Goal: Transaction & Acquisition: Purchase product/service

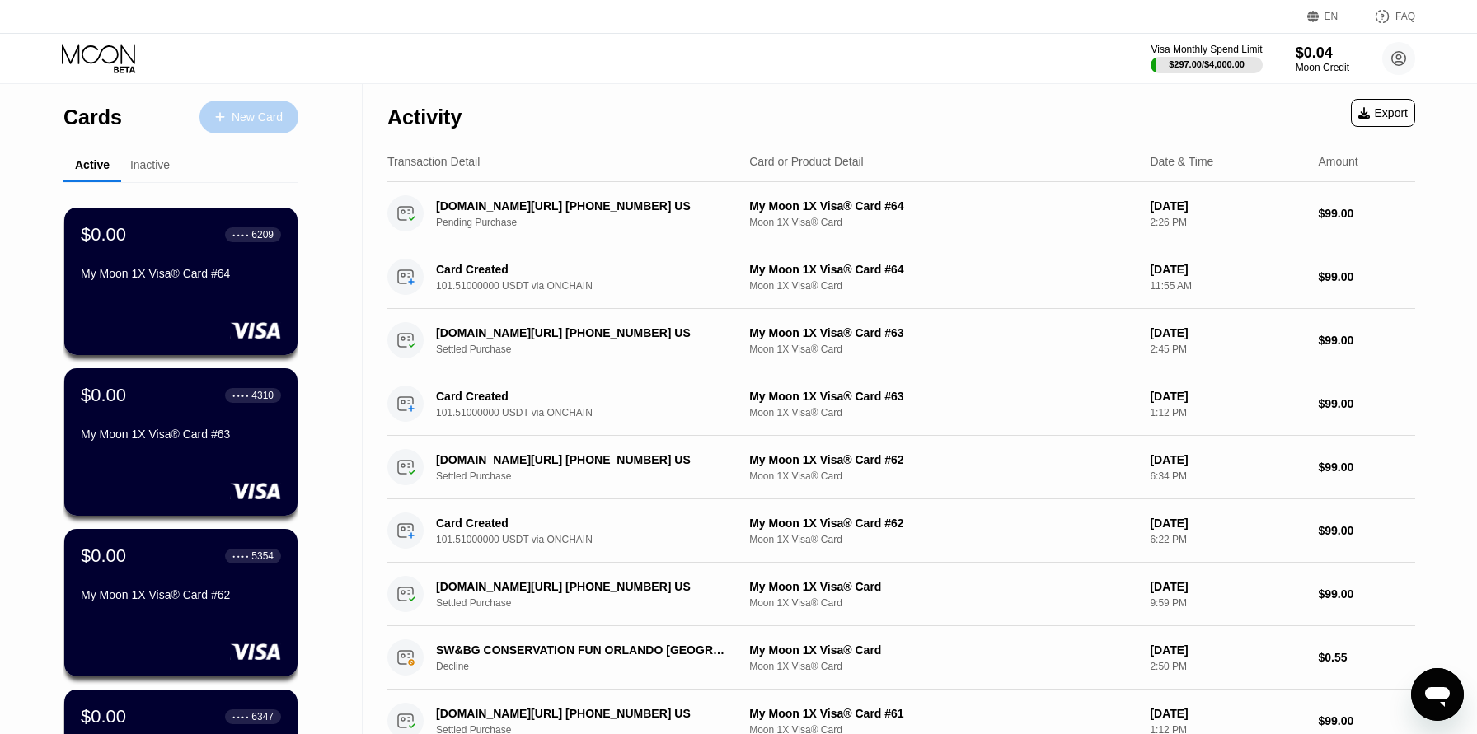
click at [246, 122] on div "New Card" at bounding box center [257, 117] width 51 height 14
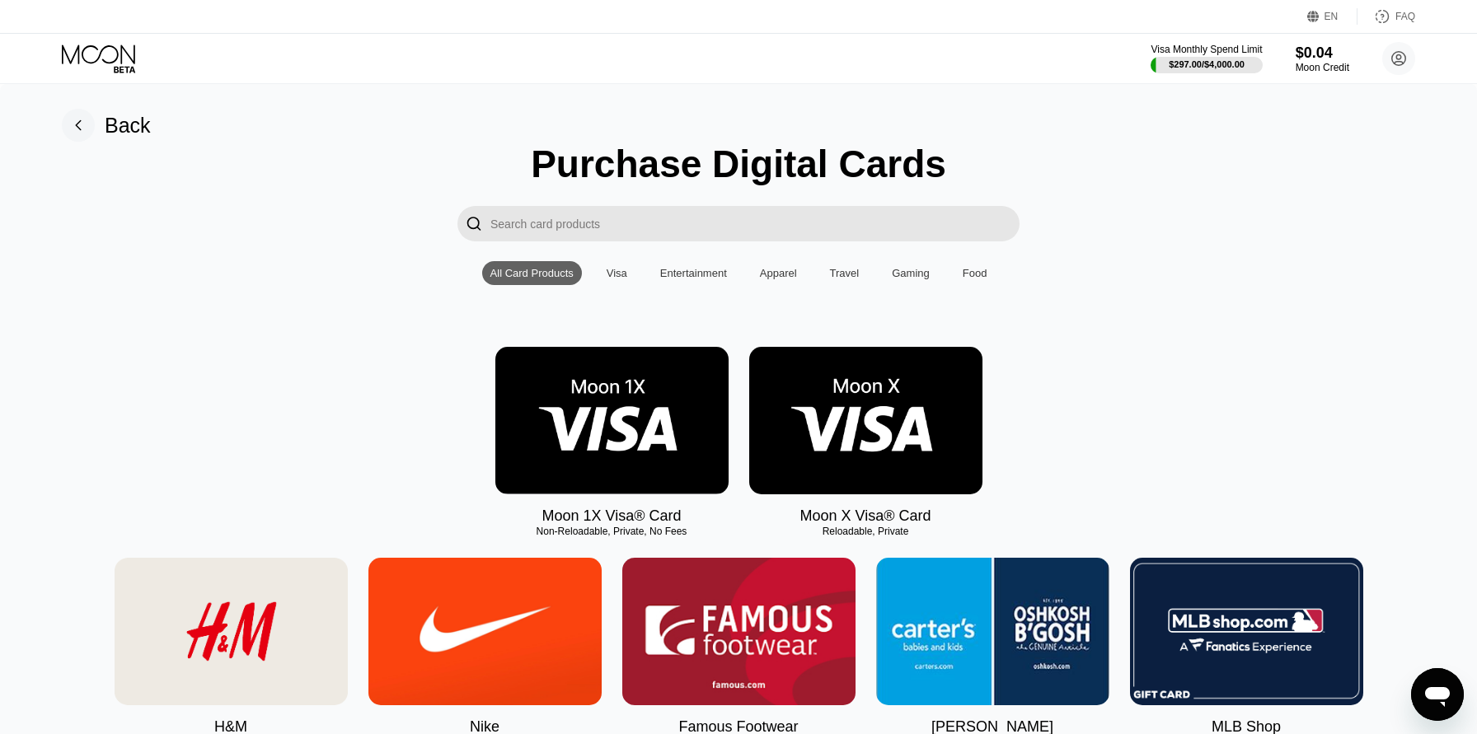
click at [603, 405] on img at bounding box center [611, 420] width 233 height 147
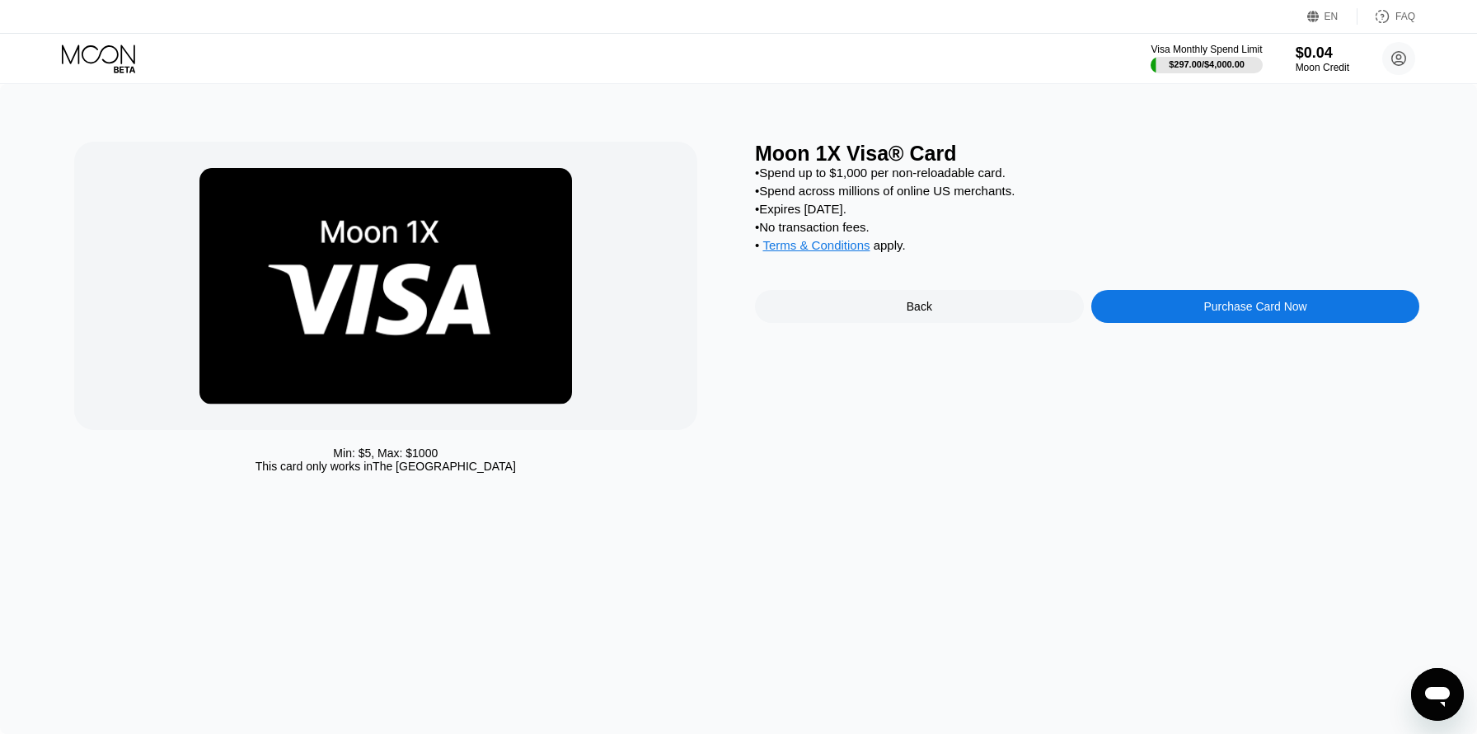
click at [1193, 310] on div "Purchase Card Now" at bounding box center [1255, 306] width 329 height 33
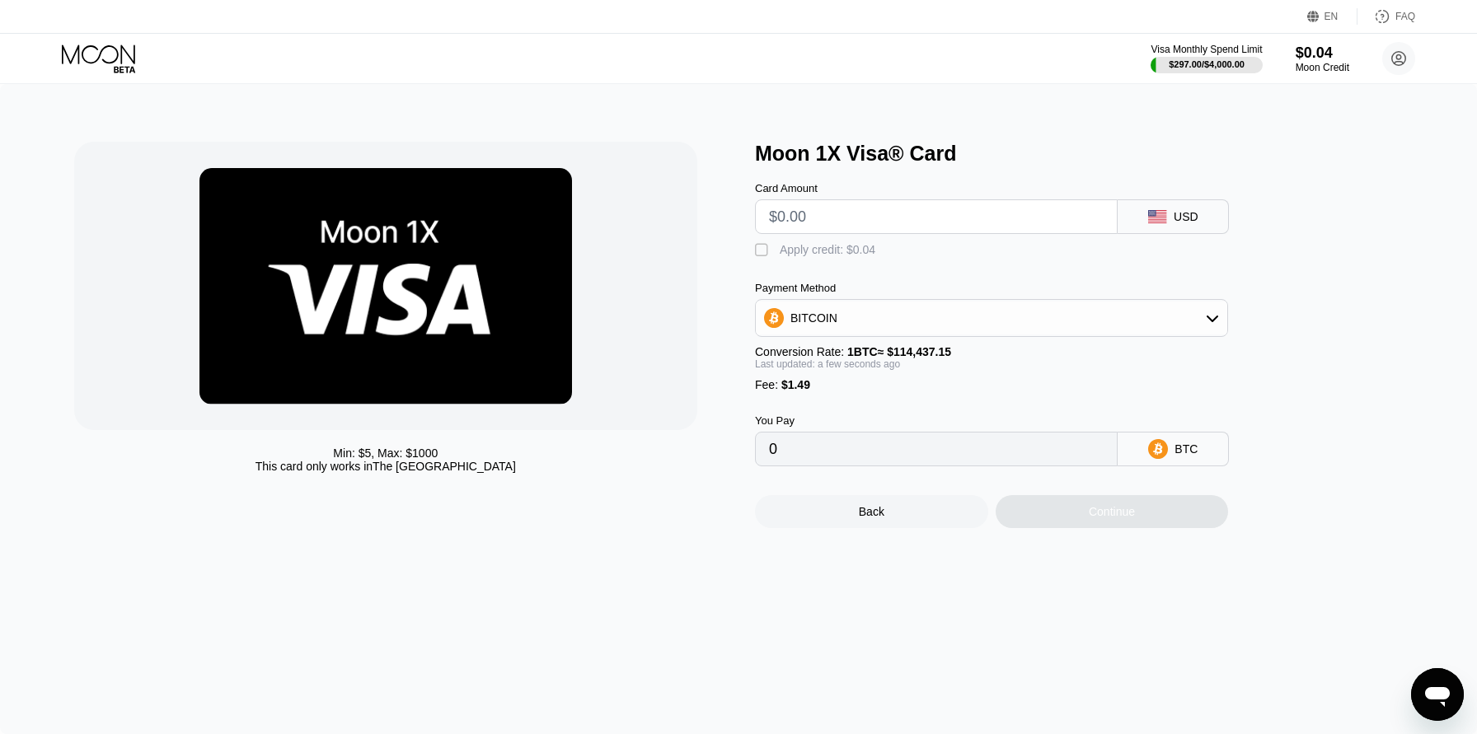
click at [893, 214] on input "text" at bounding box center [936, 216] width 335 height 33
type input "$99"
type input "0.00087813"
type input "$99"
click at [882, 315] on div "BITCOIN" at bounding box center [991, 318] width 471 height 33
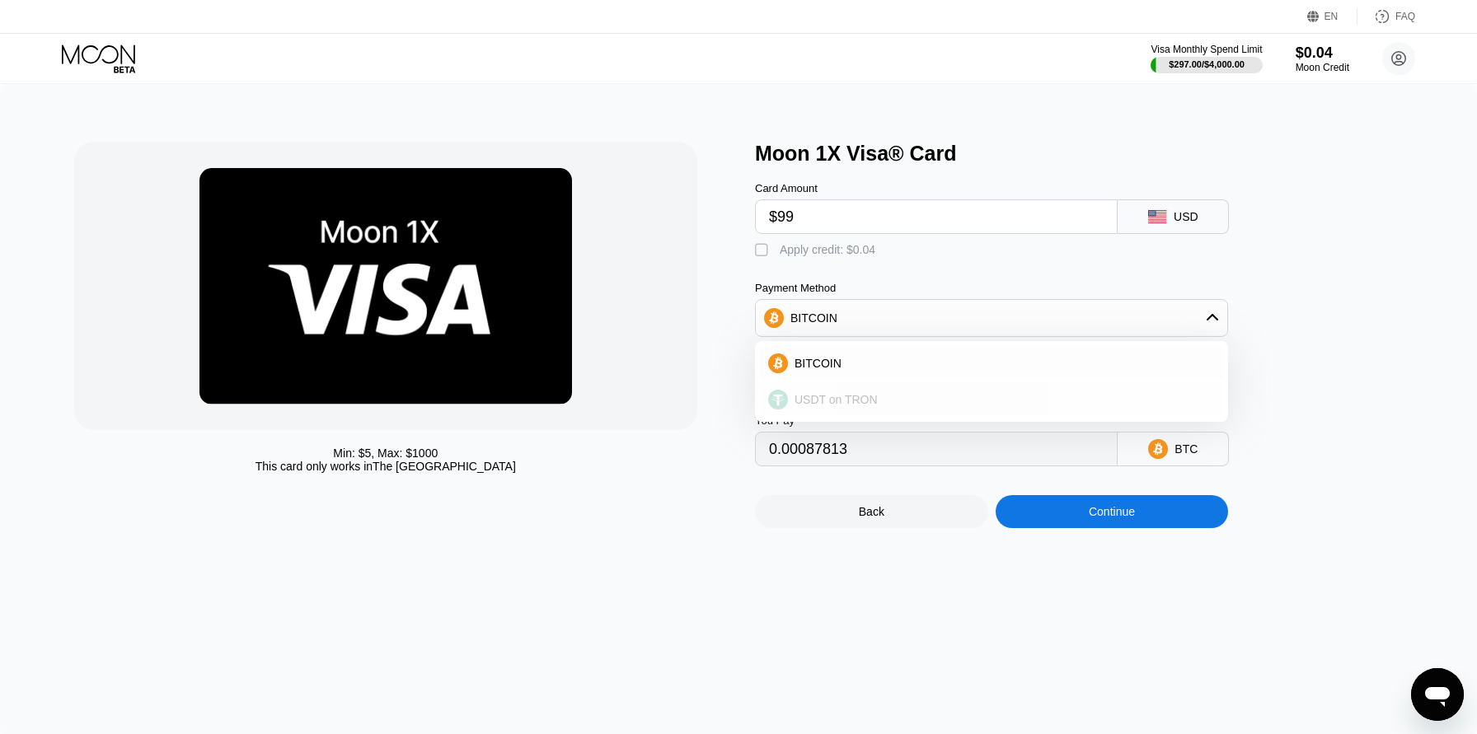
click at [841, 400] on span "USDT on TRON" at bounding box center [835, 399] width 83 height 13
type input "101.51"
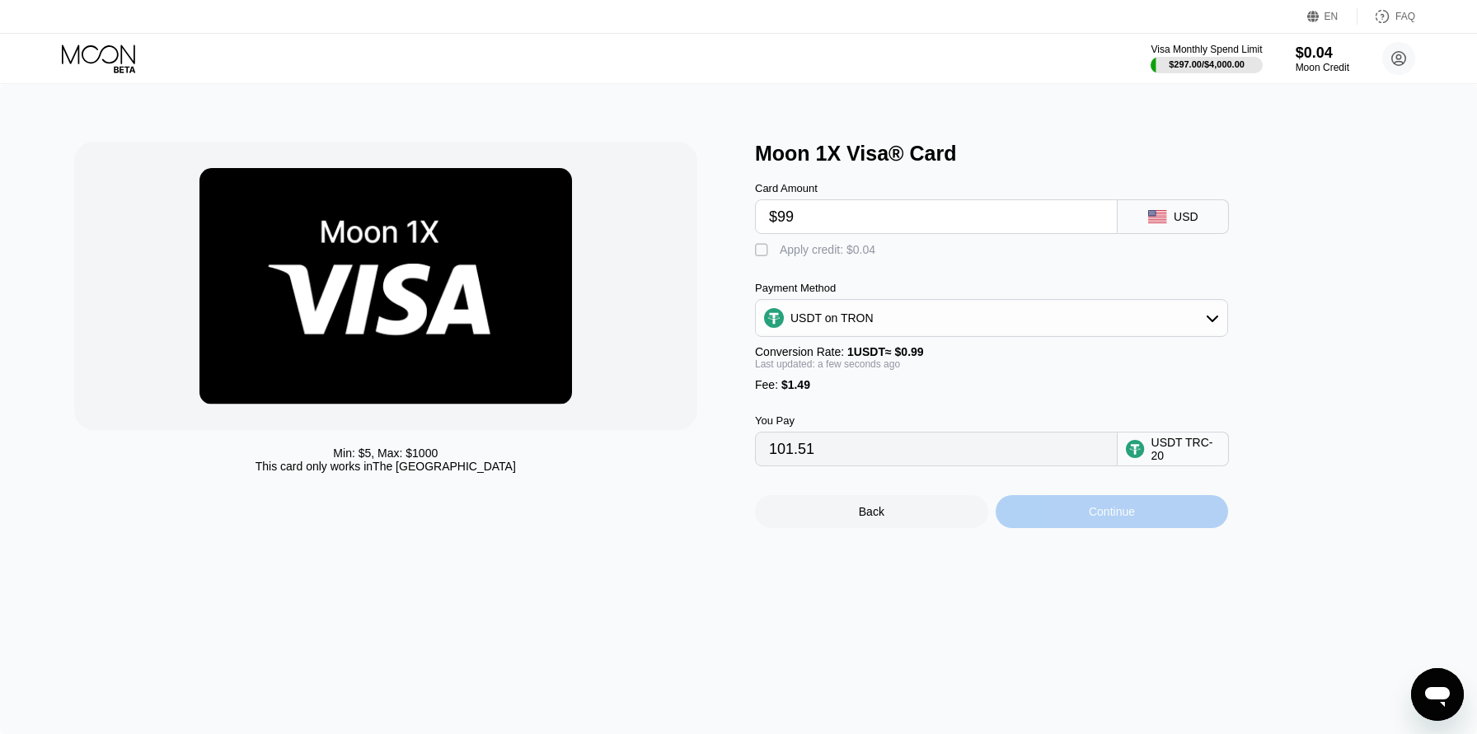
click at [1122, 514] on div "Continue" at bounding box center [1111, 511] width 46 height 13
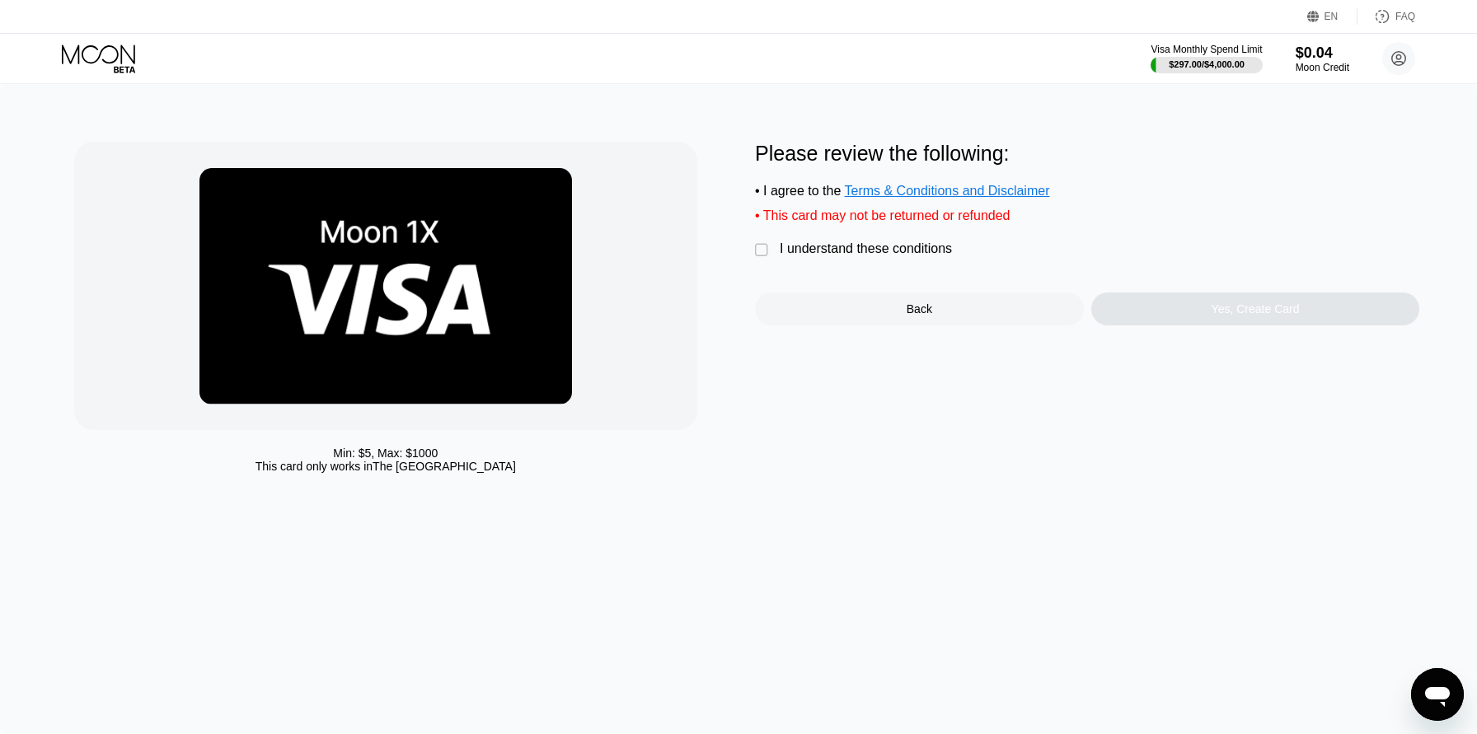
click at [824, 238] on div "Please review the following: • I agree to the Terms & Conditions and Disclaimer…" at bounding box center [1087, 234] width 664 height 184
click at [819, 250] on div "I understand these conditions" at bounding box center [865, 248] width 172 height 15
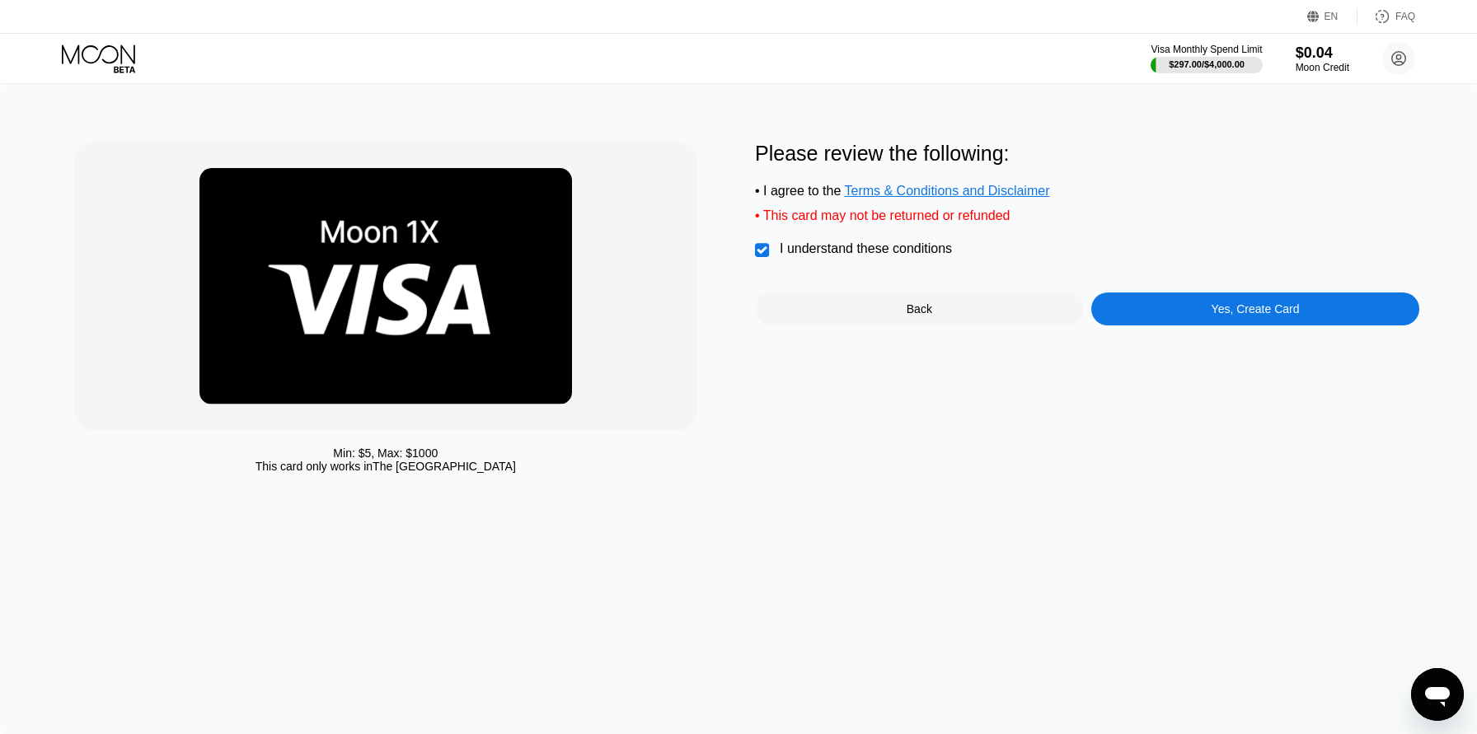
click at [1165, 317] on div "Yes, Create Card" at bounding box center [1255, 309] width 329 height 33
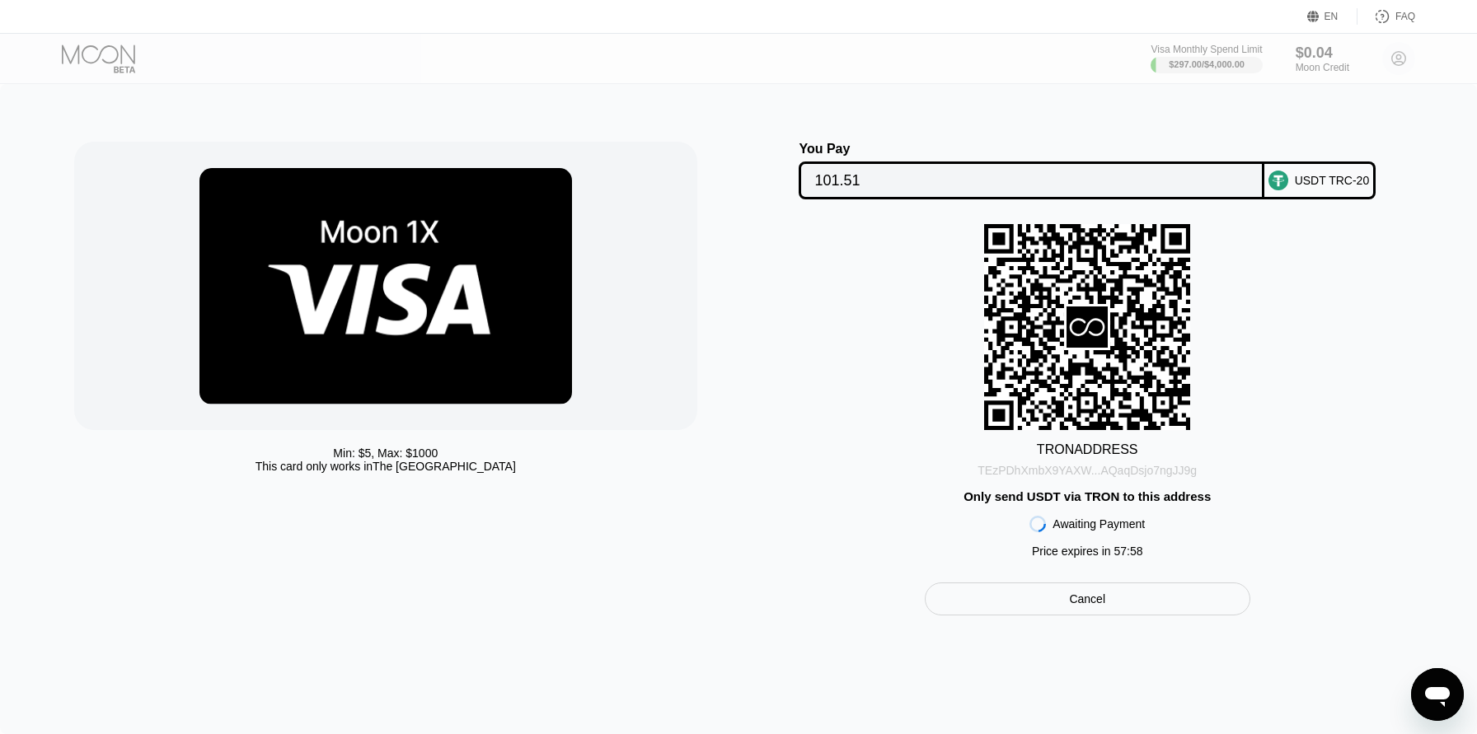
click at [1101, 470] on div "TEzPDhXmbX9YAXW...AQaqDsjo7ngJJ9g" at bounding box center [1086, 470] width 219 height 13
click at [930, 190] on input "101.51" at bounding box center [1030, 180] width 433 height 33
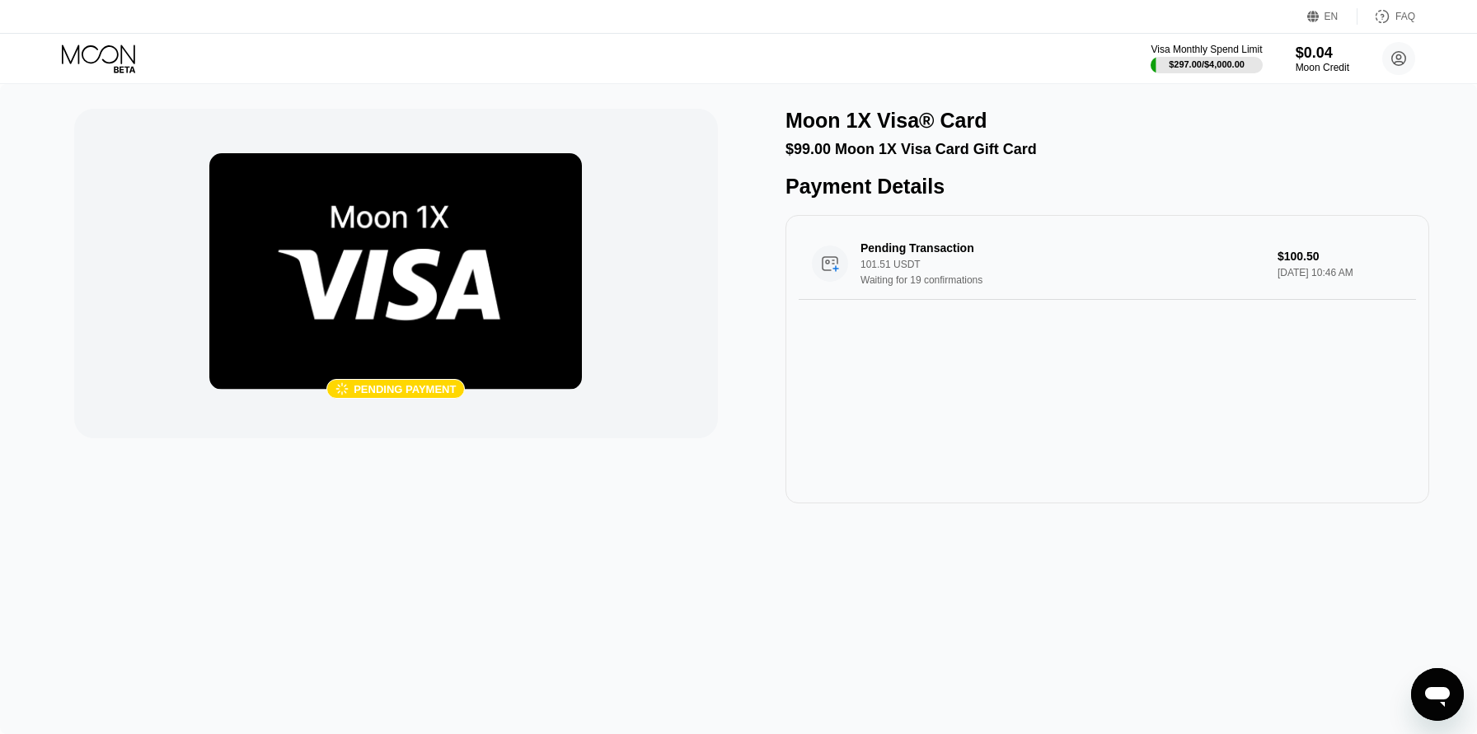
drag, startPoint x: 105, startPoint y: 44, endPoint x: 126, endPoint y: 68, distance: 31.5
click at [105, 44] on icon at bounding box center [100, 58] width 77 height 29
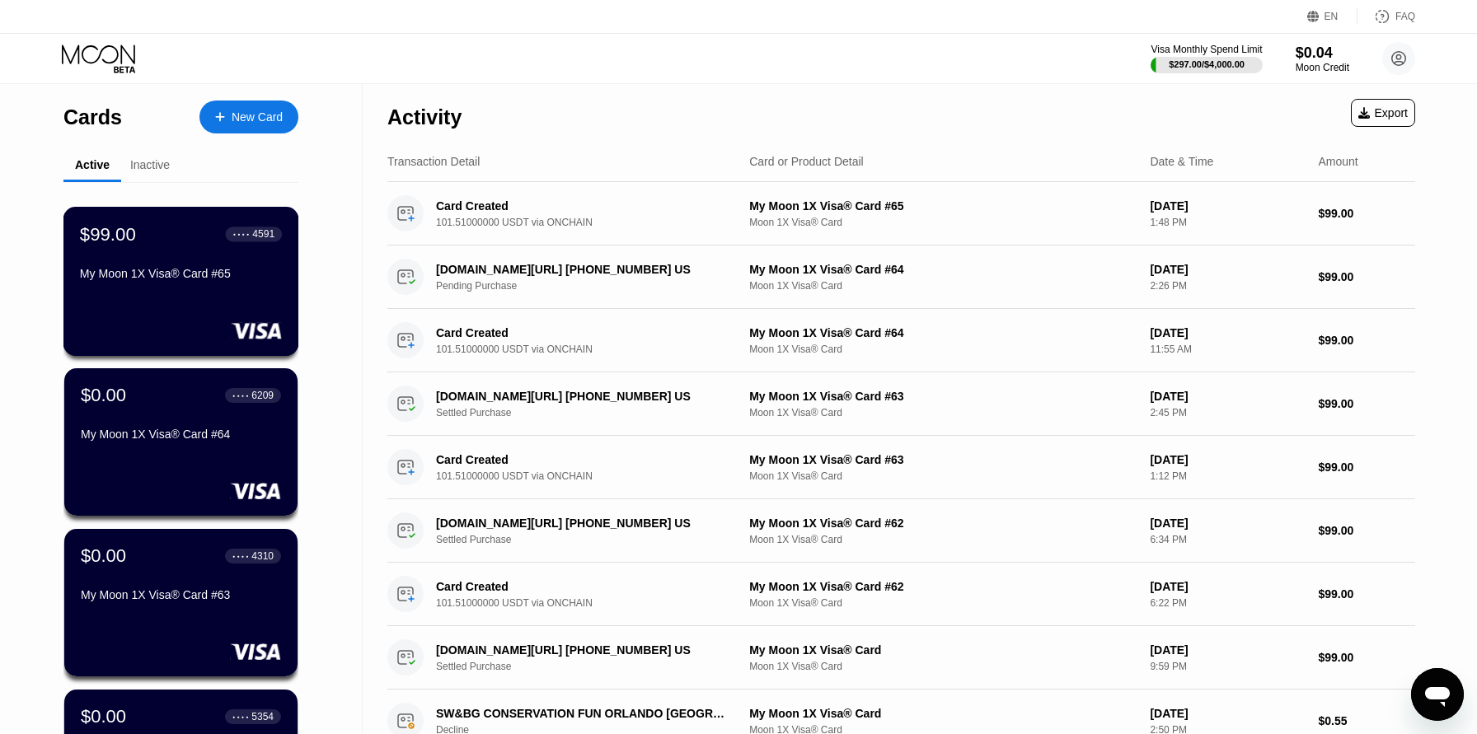
click at [219, 272] on div "My Moon 1X Visa® Card #65" at bounding box center [181, 273] width 202 height 13
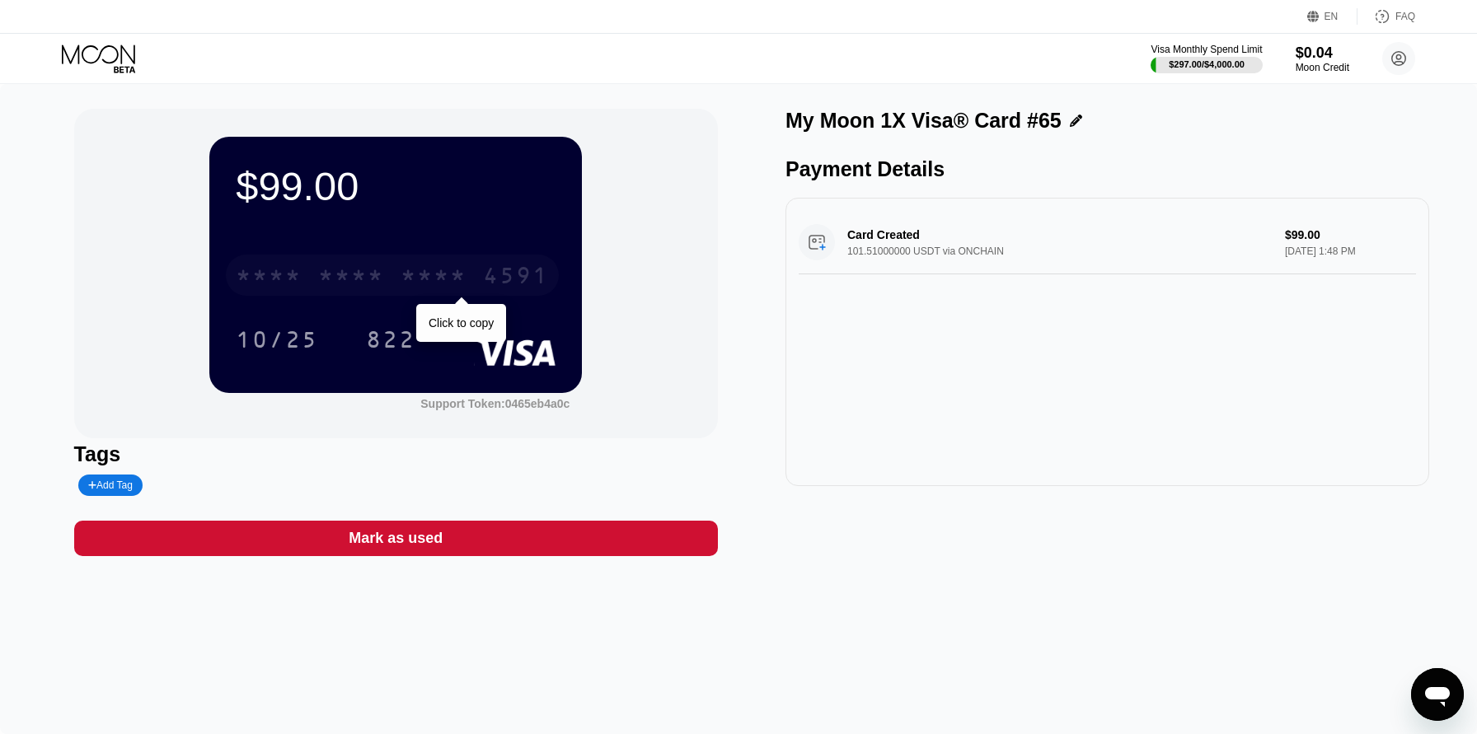
click at [433, 281] on div "* * * *" at bounding box center [433, 277] width 66 height 26
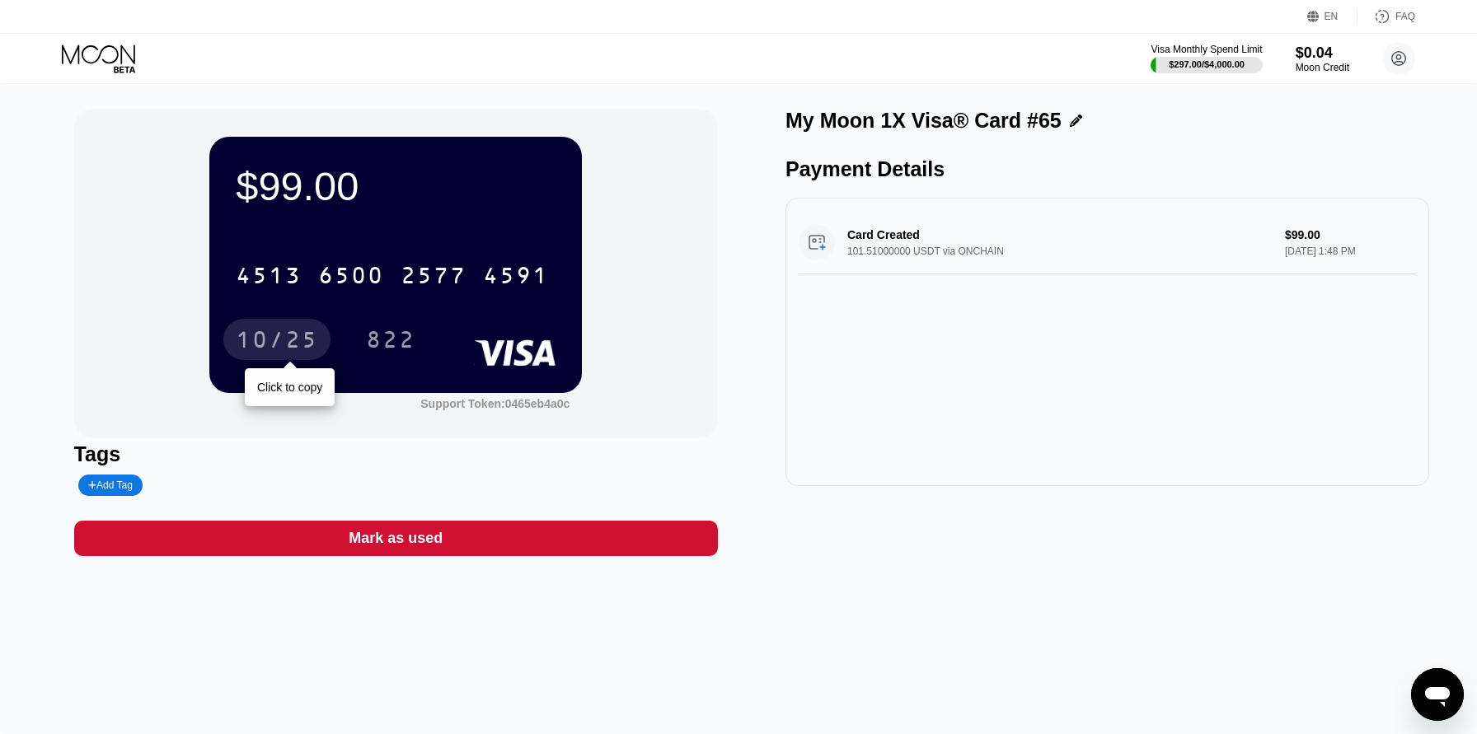
drag, startPoint x: 282, startPoint y: 330, endPoint x: 474, endPoint y: 417, distance: 210.6
click at [282, 330] on div "10/25" at bounding box center [277, 342] width 82 height 26
click at [115, 51] on icon at bounding box center [100, 58] width 77 height 29
